Goal: Task Accomplishment & Management: Manage account settings

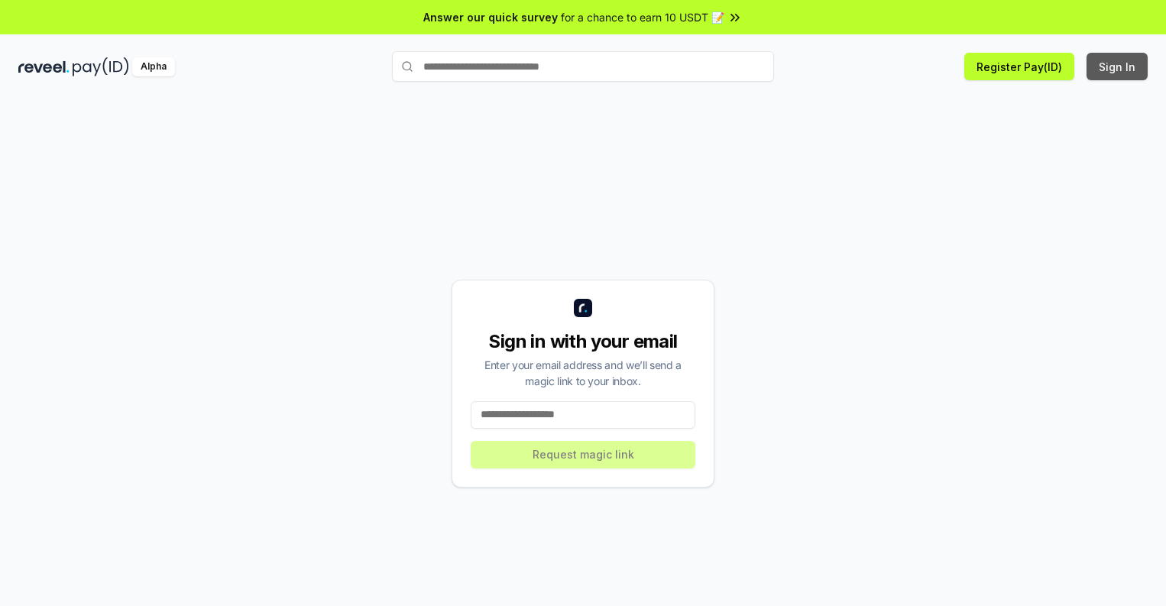
click at [1118, 66] on button "Sign In" at bounding box center [1116, 67] width 61 height 28
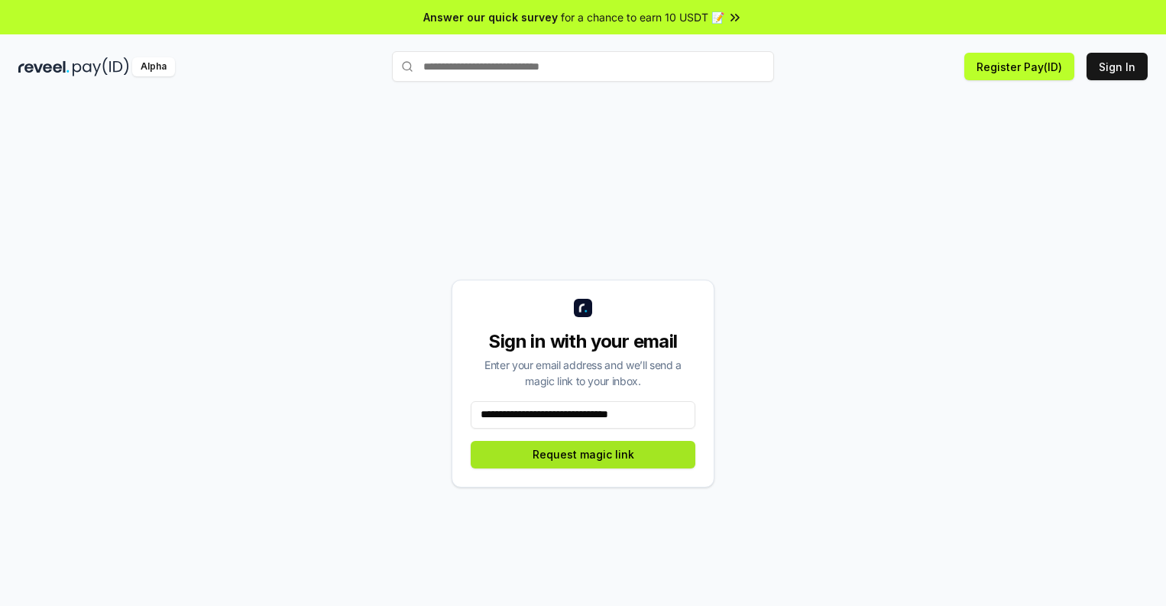
type input "**********"
click at [583, 454] on button "Request magic link" at bounding box center [583, 455] width 225 height 28
